Goal: Information Seeking & Learning: Learn about a topic

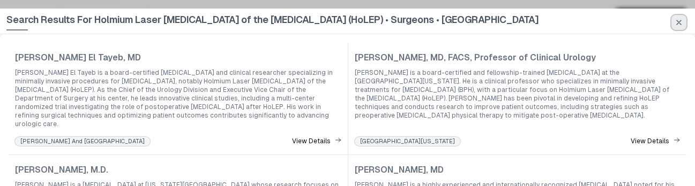
click at [678, 24] on icon "button" at bounding box center [678, 22] width 9 height 9
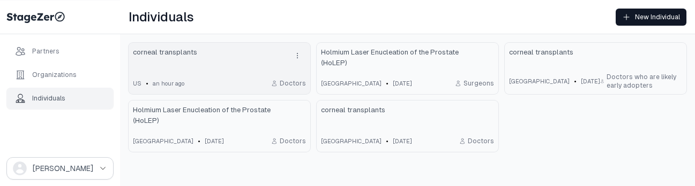
click at [275, 58] on div "corneal transplants" at bounding box center [219, 55] width 173 height 17
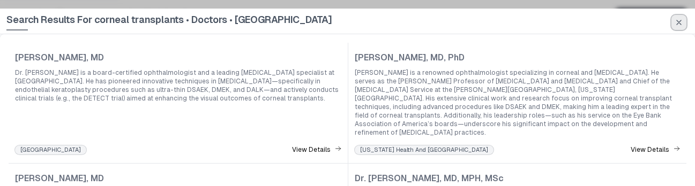
click at [680, 20] on icon "button" at bounding box center [679, 22] width 4 height 4
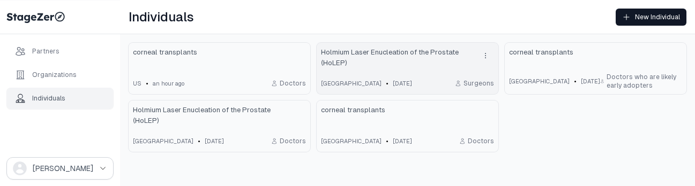
click at [406, 74] on link "Holmium Laser Enucleation of the Prostate (HoLEP) United States • 4 days ago Su…" at bounding box center [408, 68] width 182 height 51
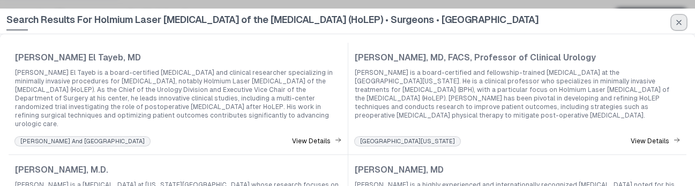
click at [675, 18] on icon "button" at bounding box center [678, 22] width 9 height 9
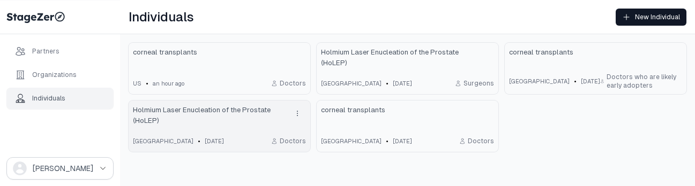
click at [248, 124] on span "Holmium Laser Enucleation of the Prostate (HoLEP)" at bounding box center [209, 115] width 152 height 21
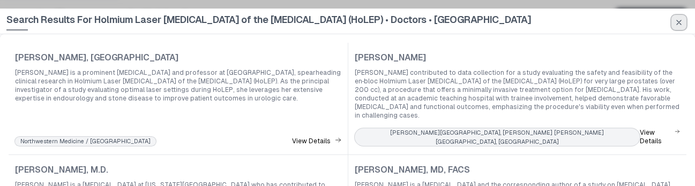
click at [680, 24] on icon "button" at bounding box center [679, 22] width 4 height 4
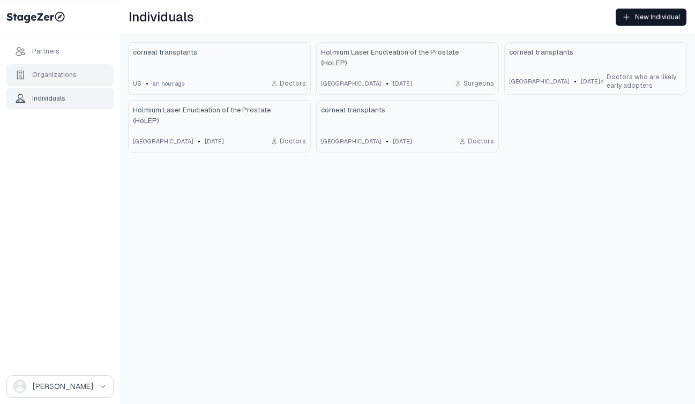
click at [73, 74] on div "Organizations" at bounding box center [54, 75] width 44 height 9
